Goal: Check status: Check status

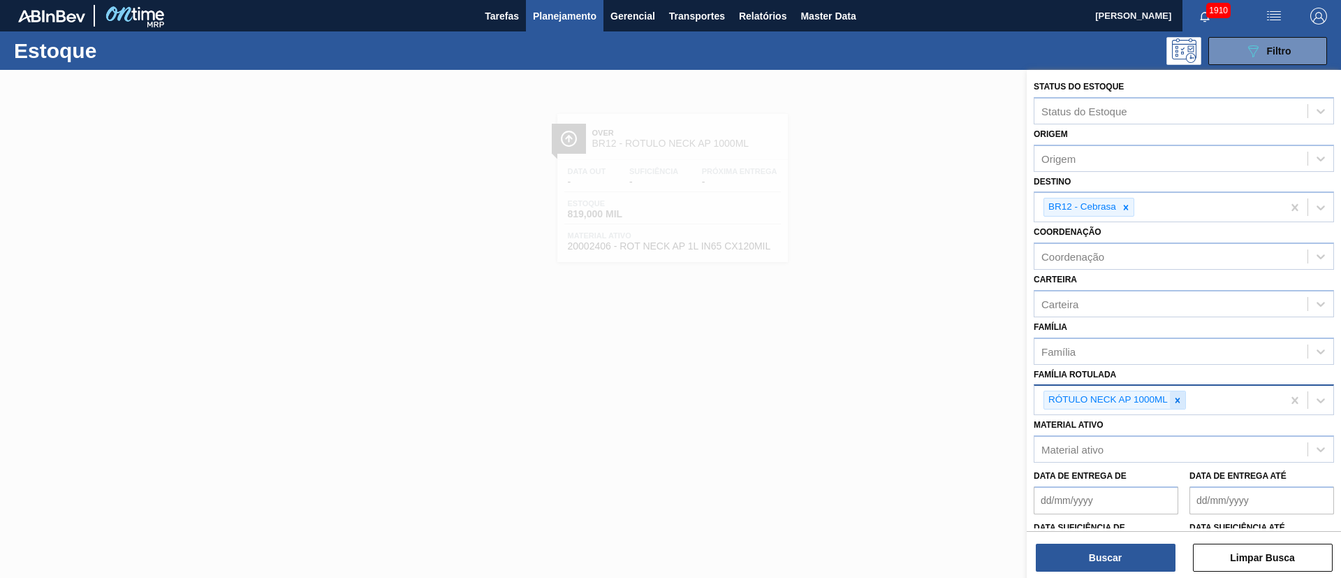
click at [1179, 398] on icon at bounding box center [1178, 399] width 5 height 5
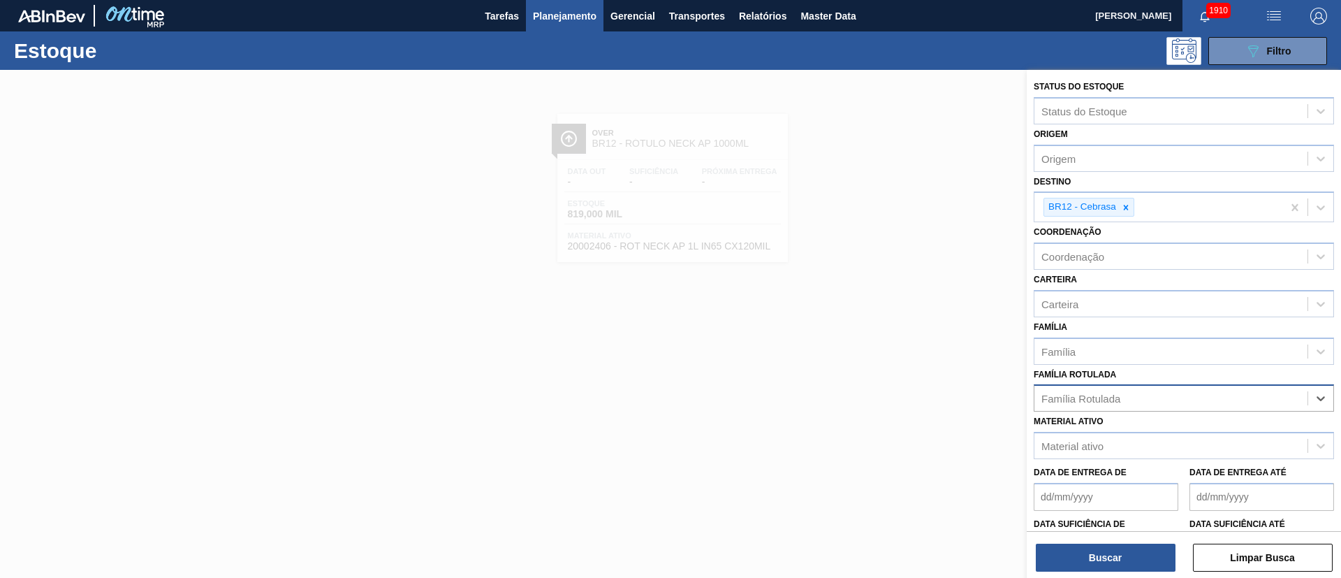
paste Rotulada "RÓTULO FRONT BC 300ML"
type Rotulada "RÓTULO FRONT BC 300ML"
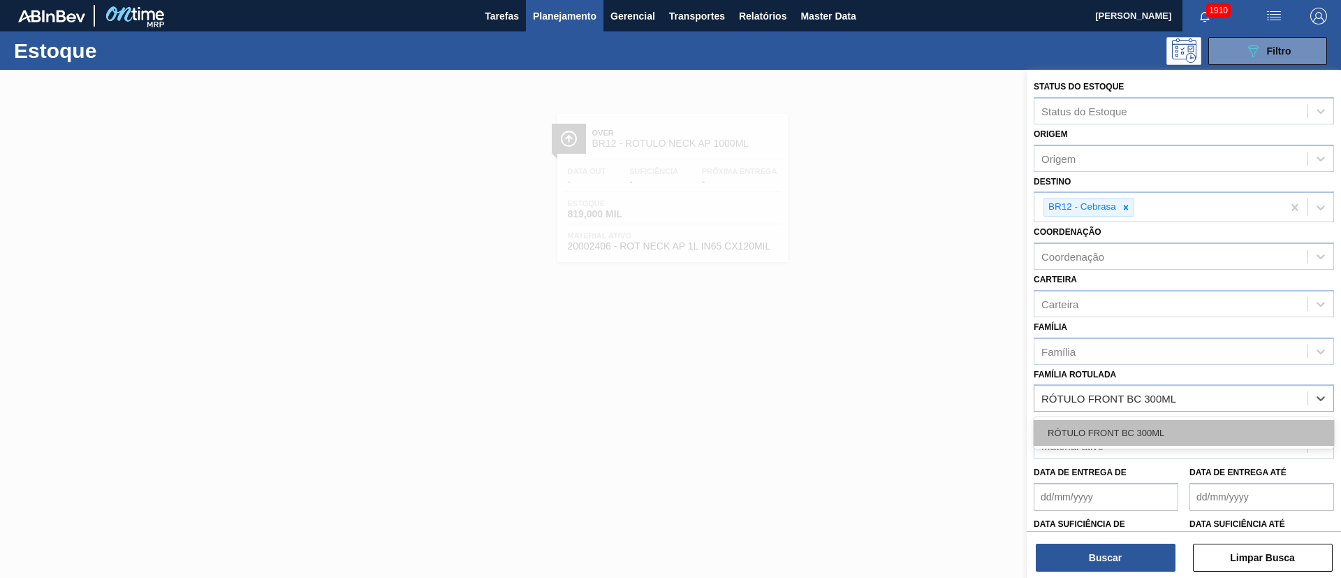
click at [1121, 435] on div "RÓTULO FRONT BC 300ML" at bounding box center [1184, 433] width 300 height 26
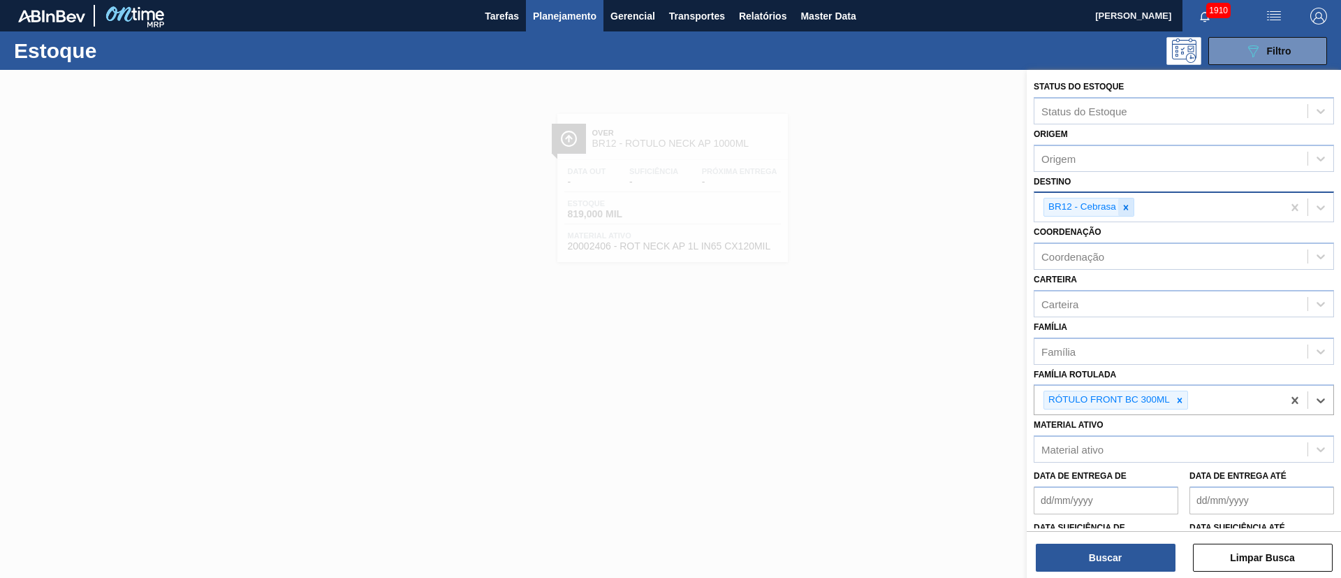
click at [1122, 210] on icon at bounding box center [1126, 208] width 10 height 10
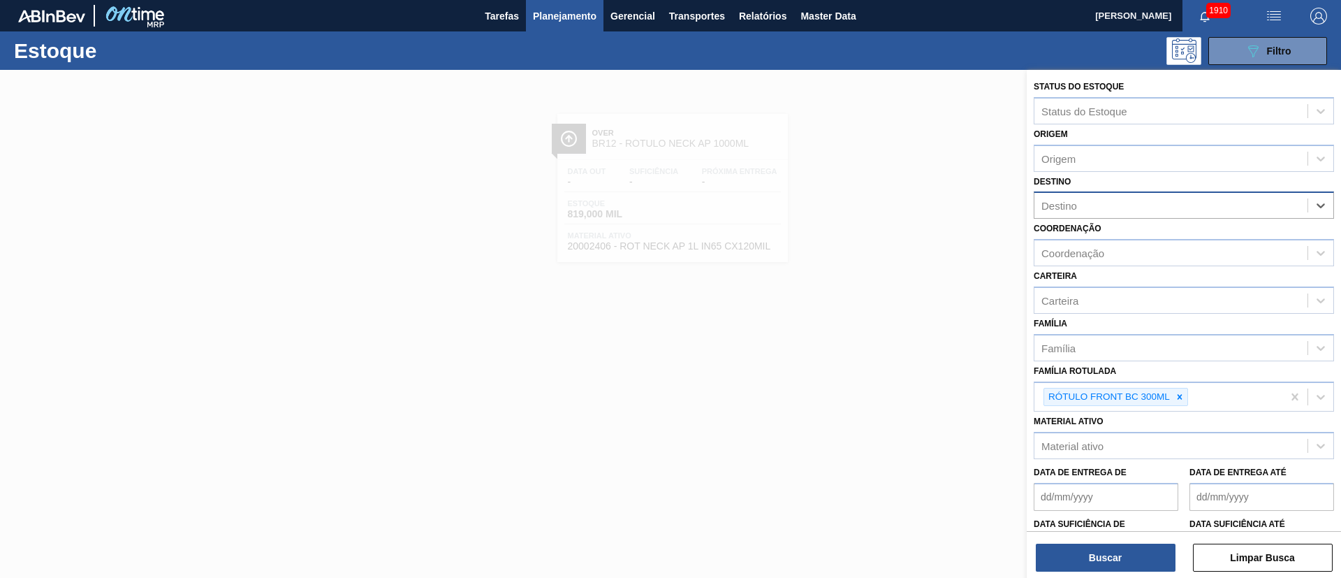
type input "v"
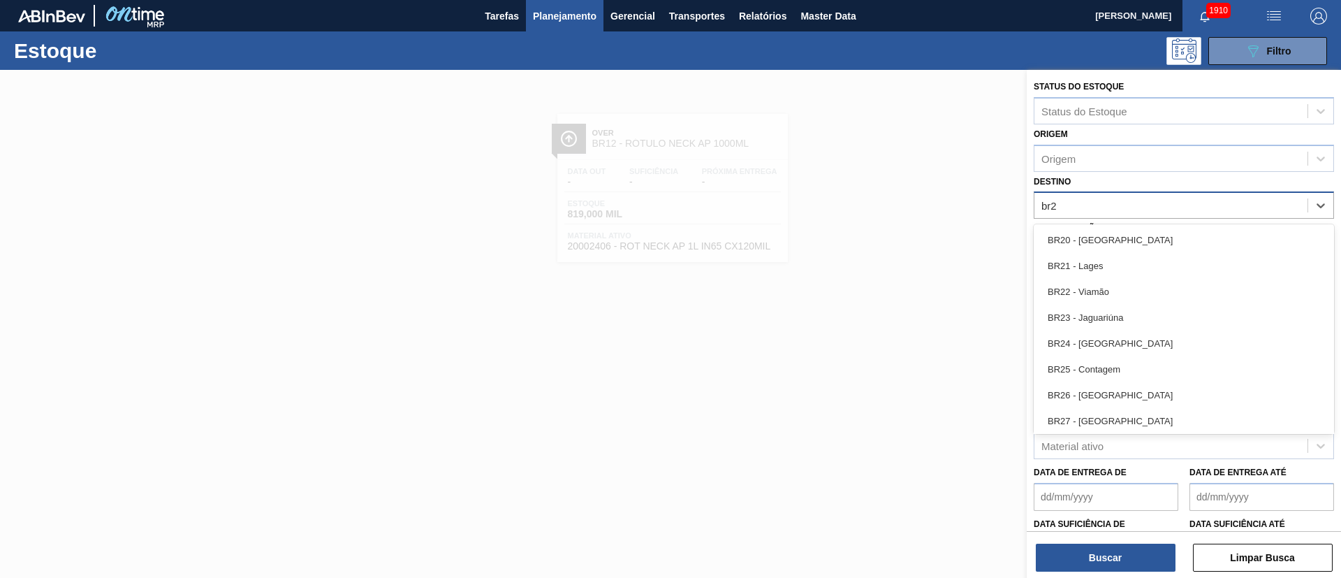
type input "br26"
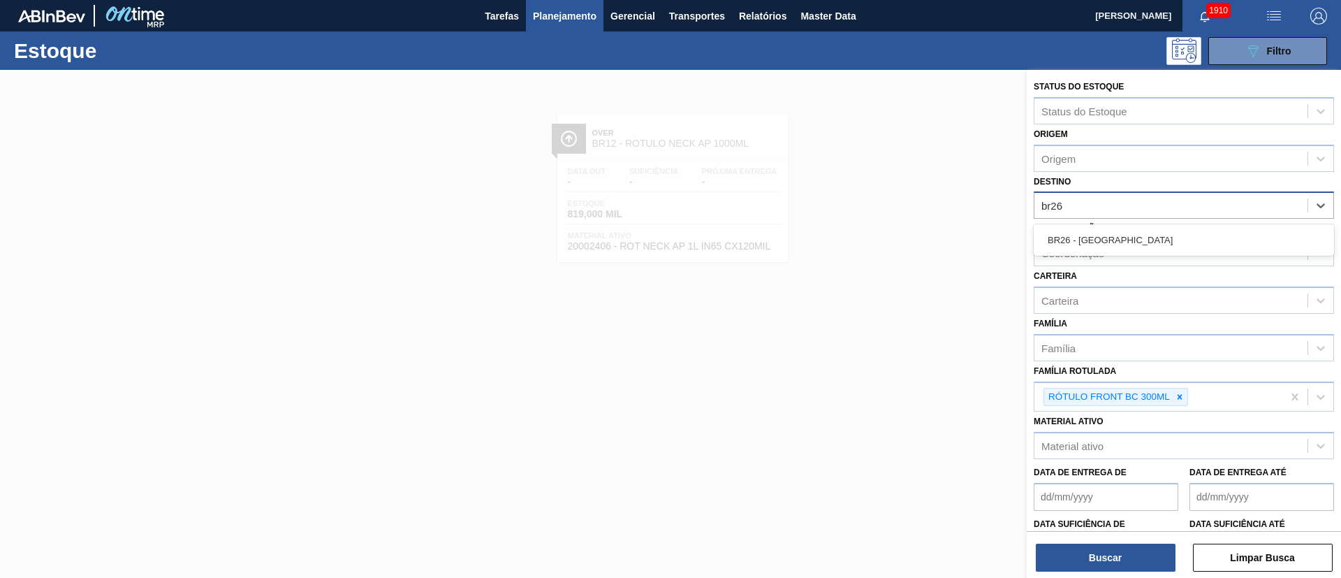
click at [1088, 239] on div "BR26 - [GEOGRAPHIC_DATA]" at bounding box center [1184, 240] width 300 height 26
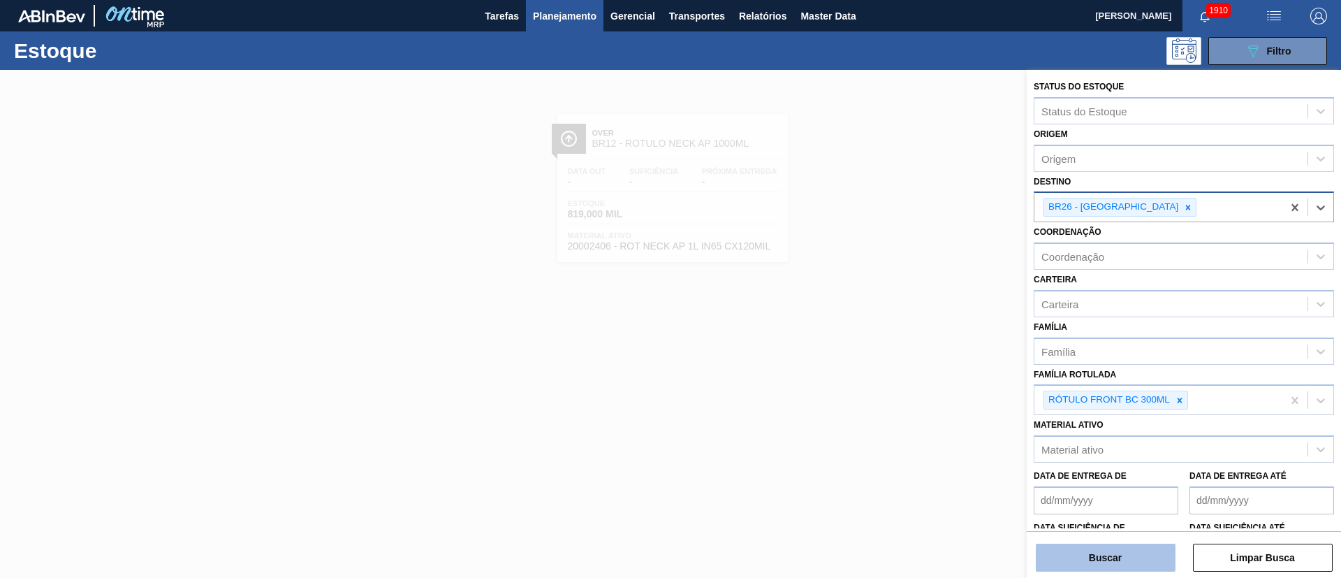
click at [1079, 544] on button "Buscar" at bounding box center [1106, 558] width 140 height 28
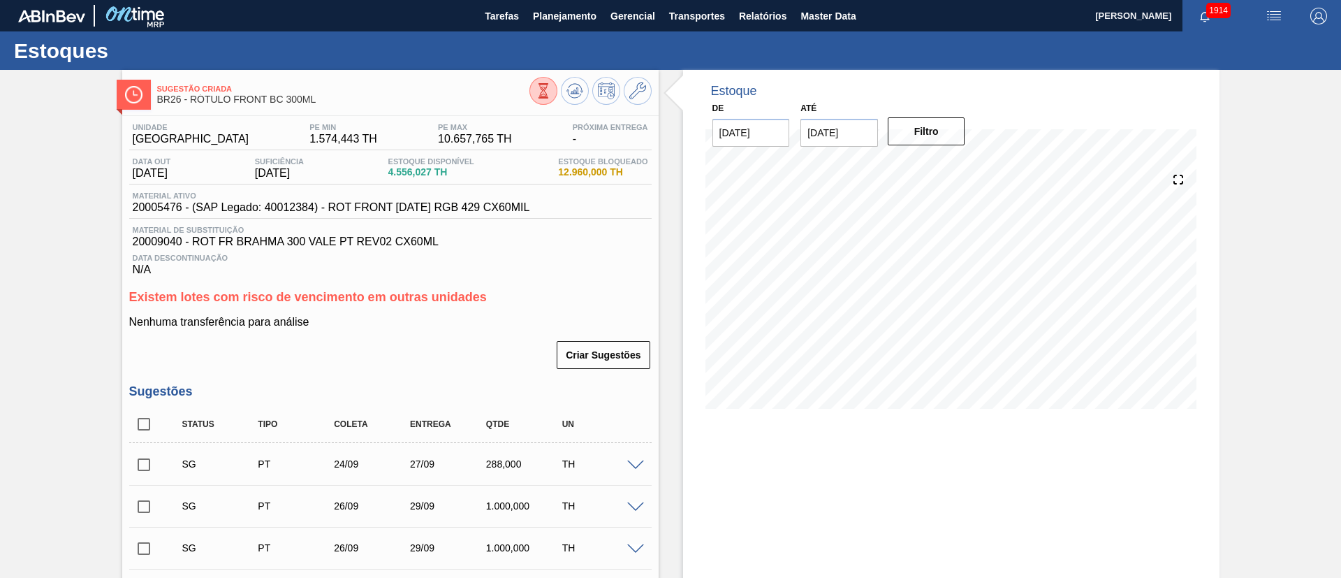
click at [149, 421] on input "checkbox" at bounding box center [143, 423] width 29 height 29
checkbox input "true"
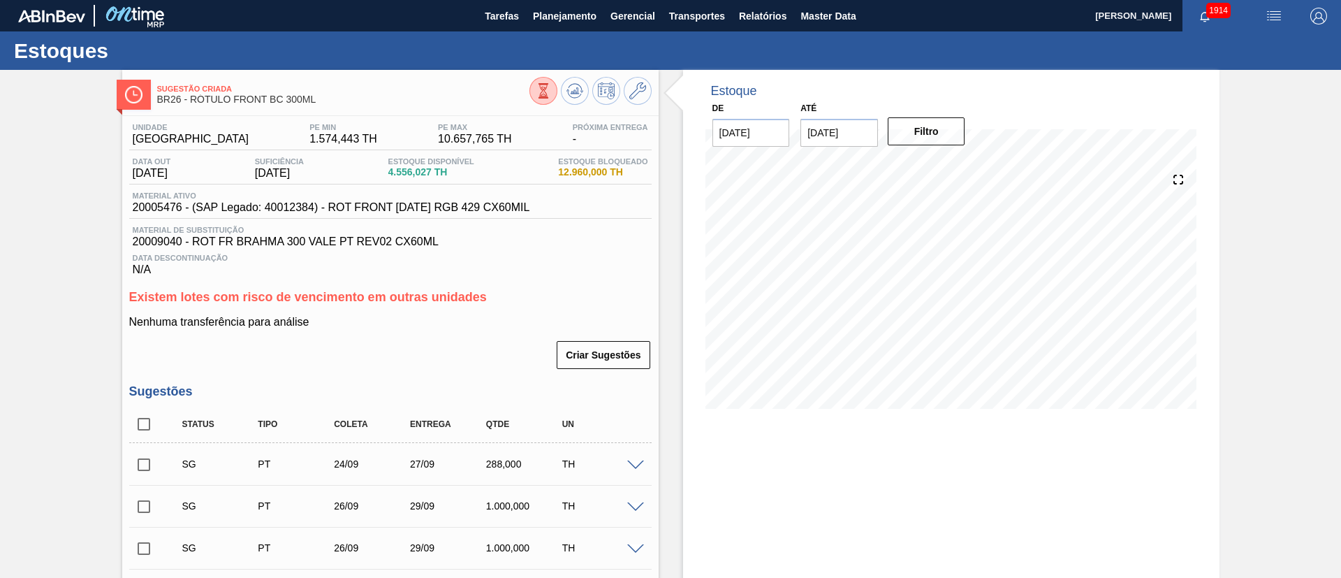
checkbox input "true"
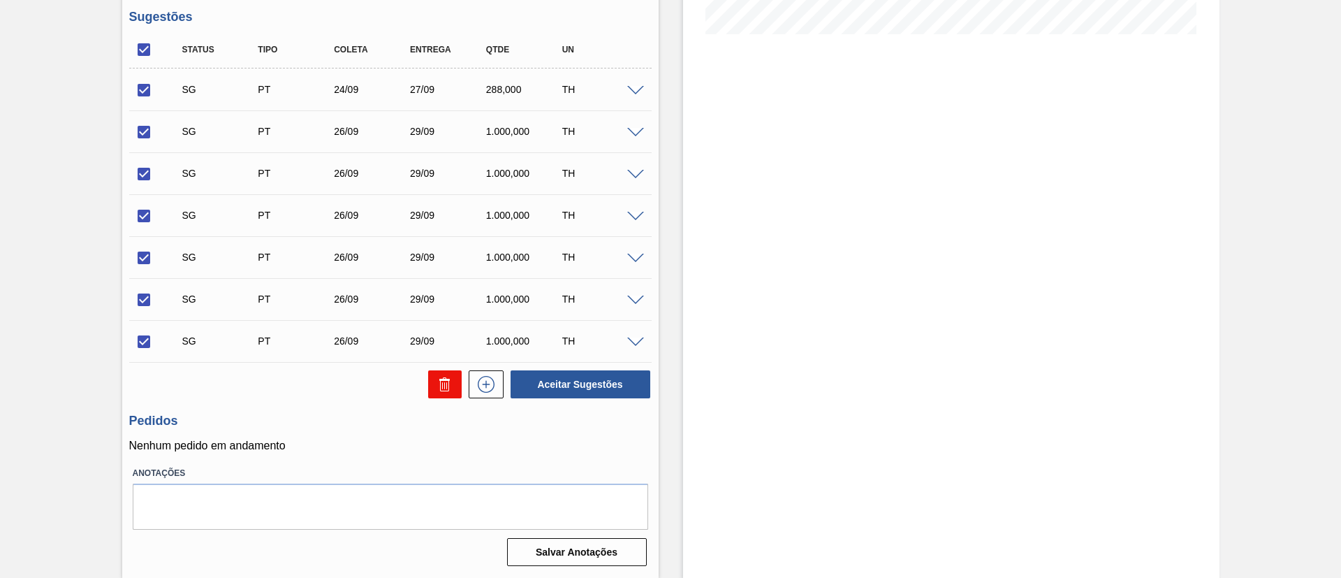
click at [438, 374] on button at bounding box center [445, 384] width 34 height 28
checkbox input "false"
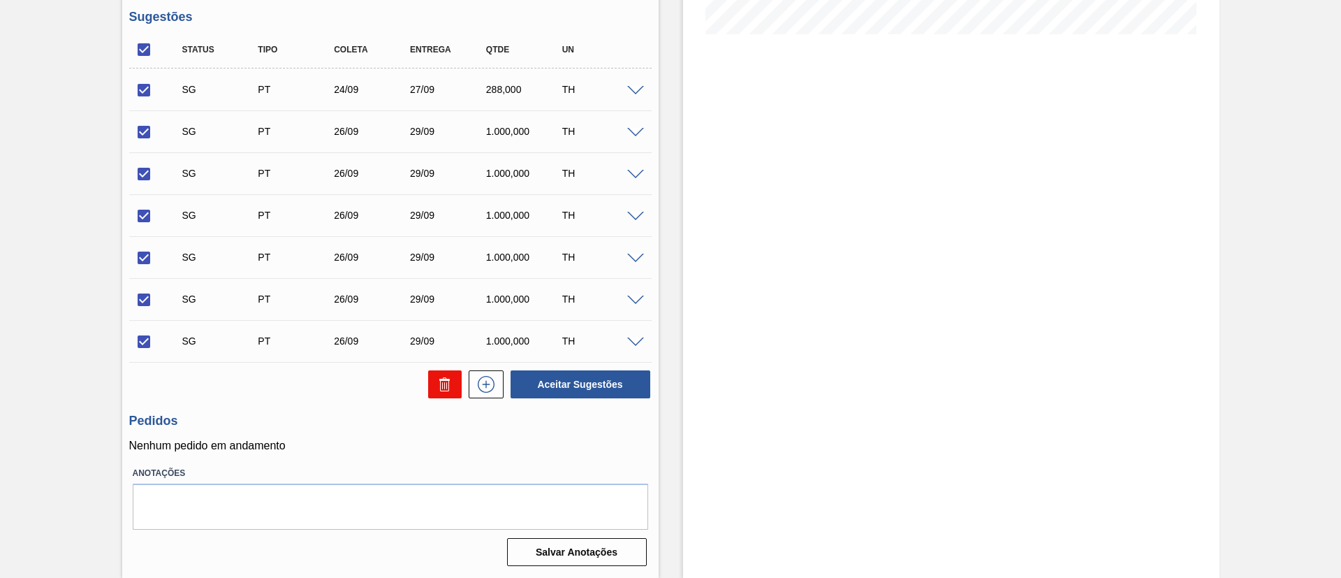
checkbox input "false"
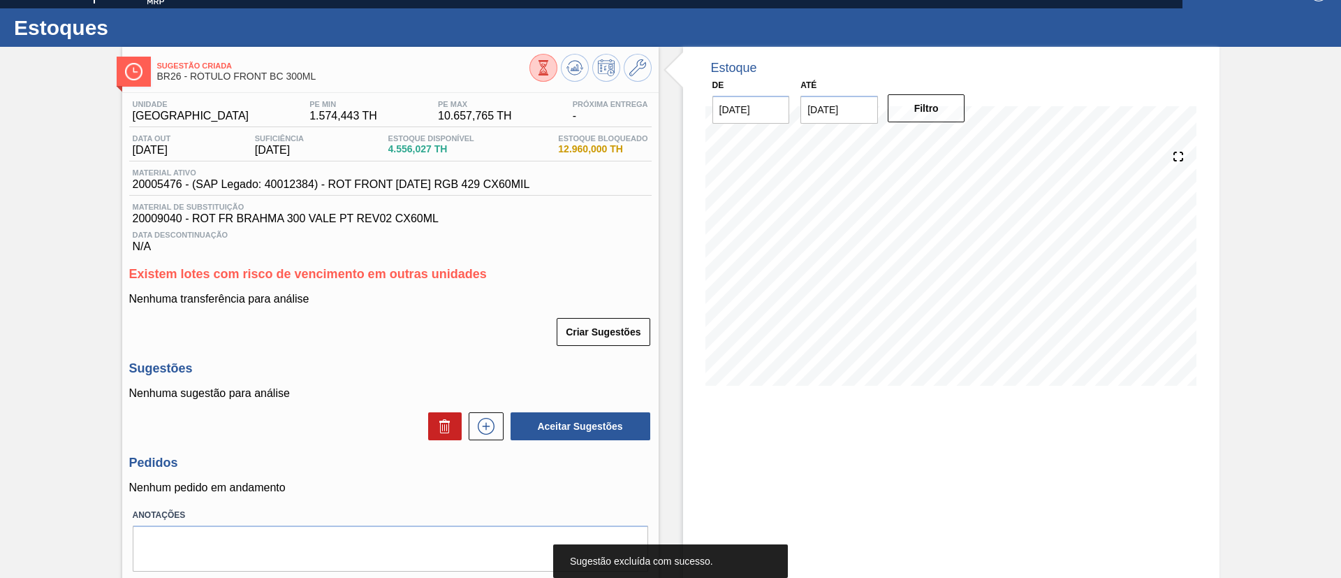
scroll to position [0, 0]
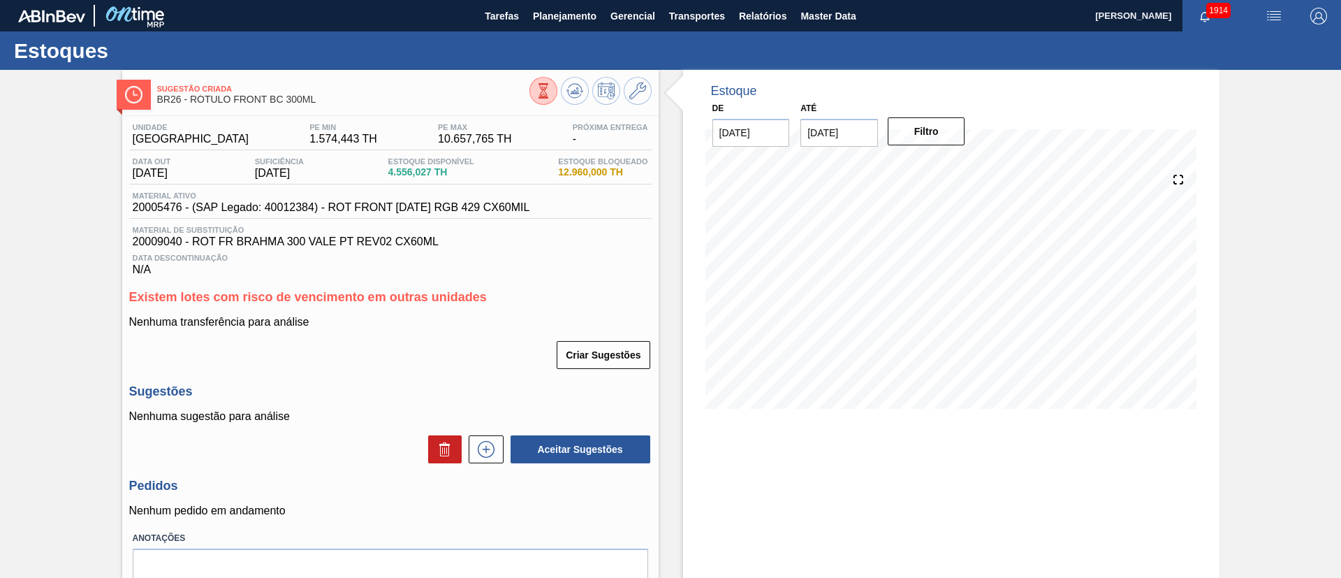
click at [541, 99] on button at bounding box center [544, 91] width 28 height 28
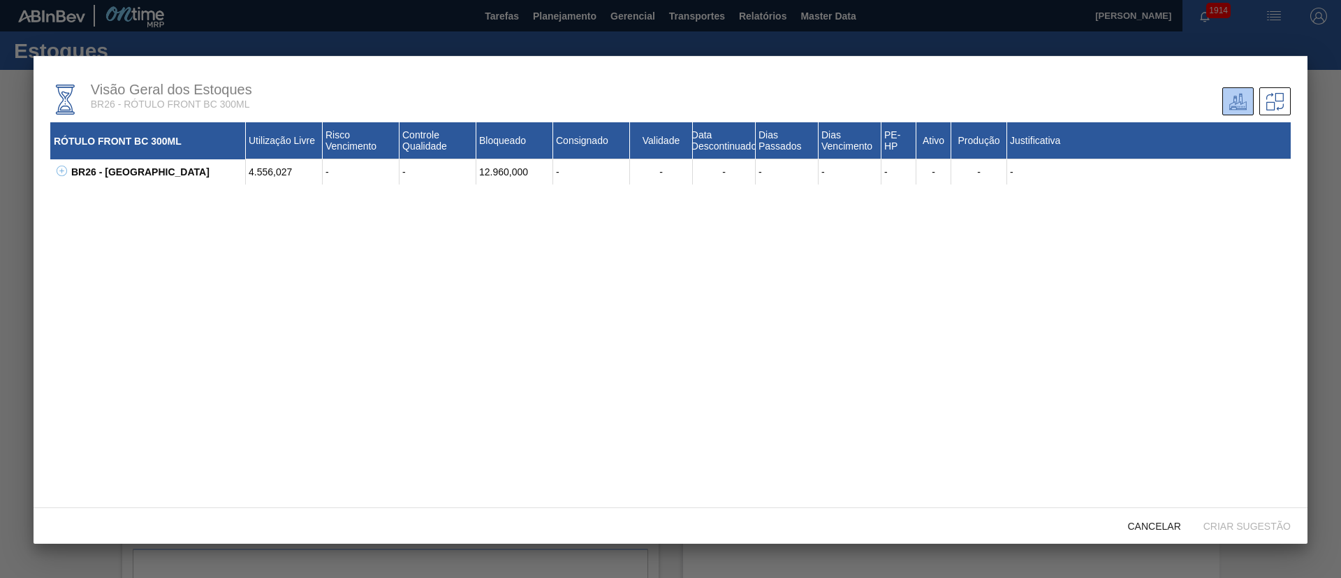
click at [65, 173] on icon at bounding box center [62, 171] width 10 height 10
